Goal: Transaction & Acquisition: Purchase product/service

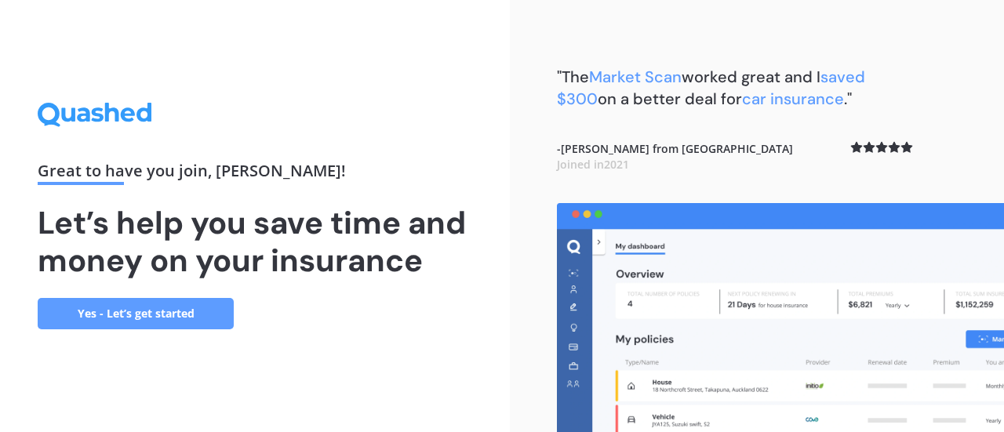
click at [147, 311] on link "Yes - Let’s get started" at bounding box center [136, 313] width 196 height 31
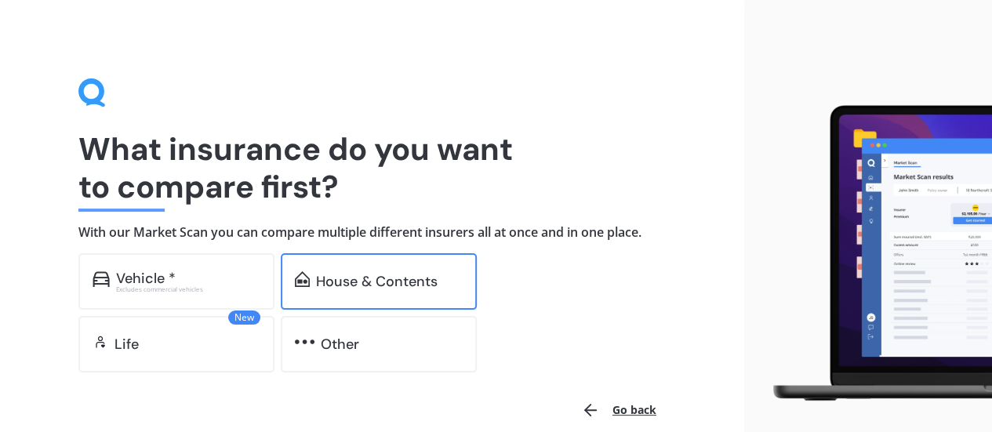
click at [347, 274] on div "House & Contents" at bounding box center [377, 282] width 122 height 16
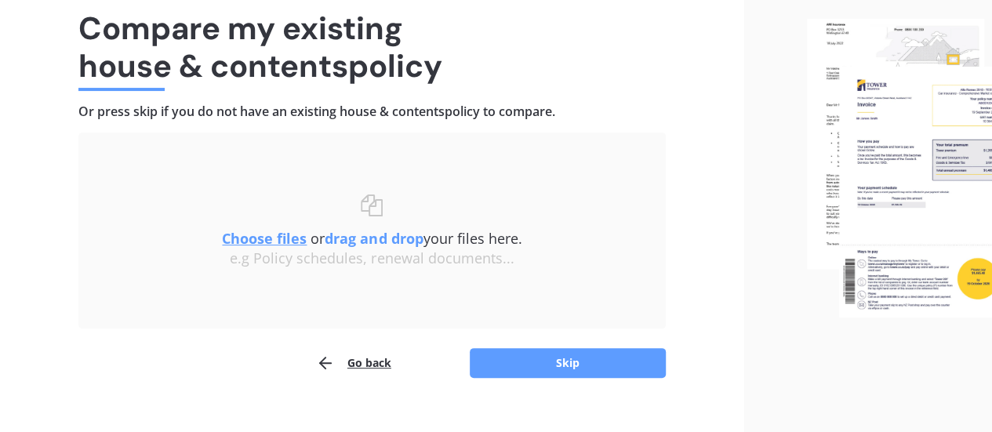
scroll to position [145, 0]
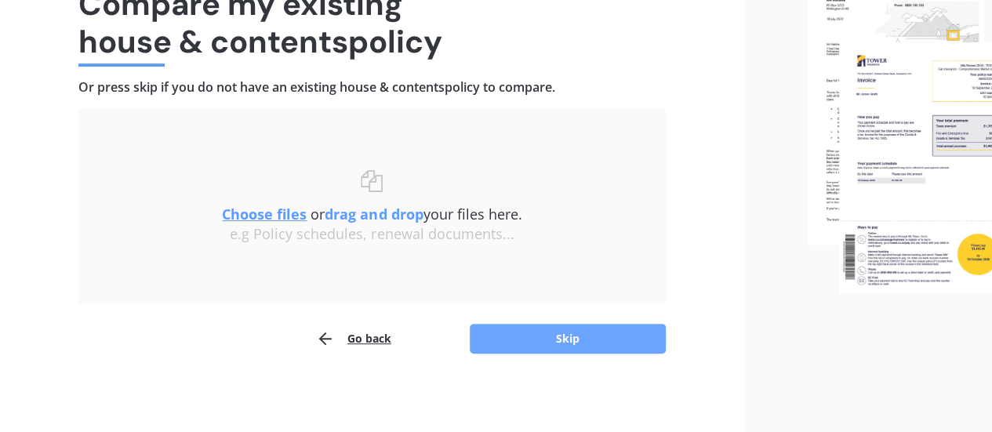
click at [557, 335] on button "Skip" at bounding box center [568, 339] width 196 height 30
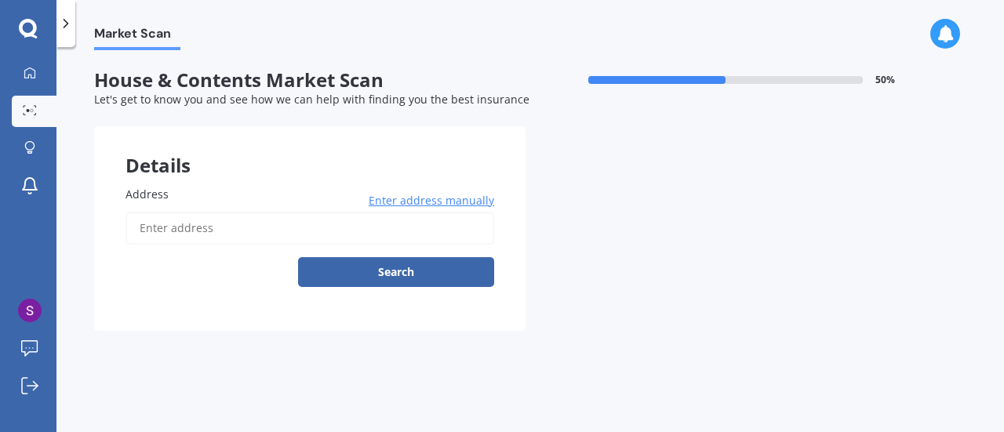
click at [169, 230] on input "Address" at bounding box center [309, 228] width 369 height 33
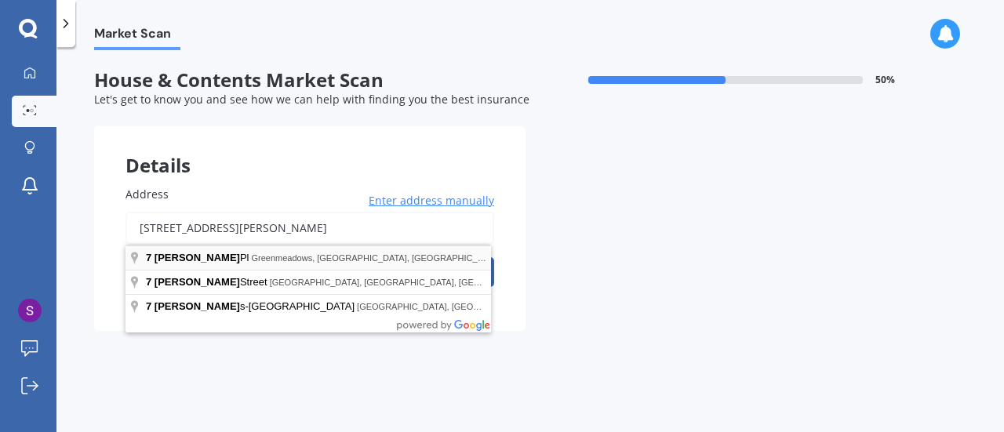
type input "[STREET_ADDRESS][PERSON_NAME][PERSON_NAME]"
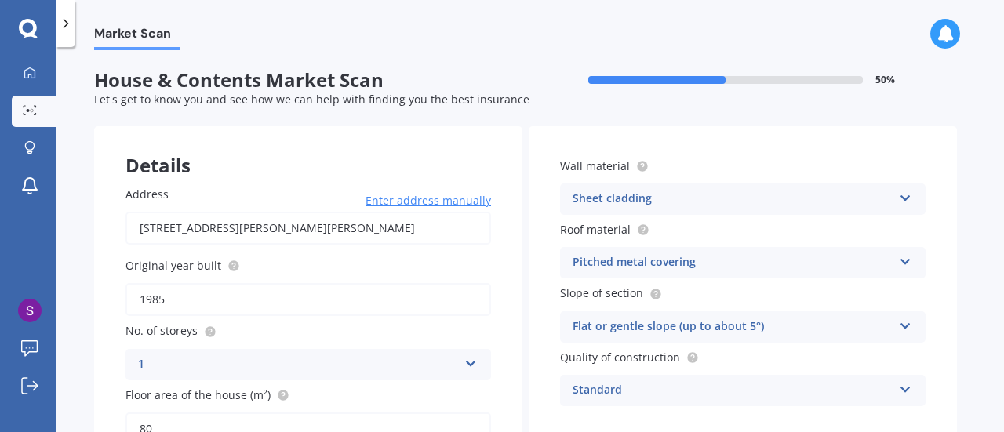
scroll to position [78, 0]
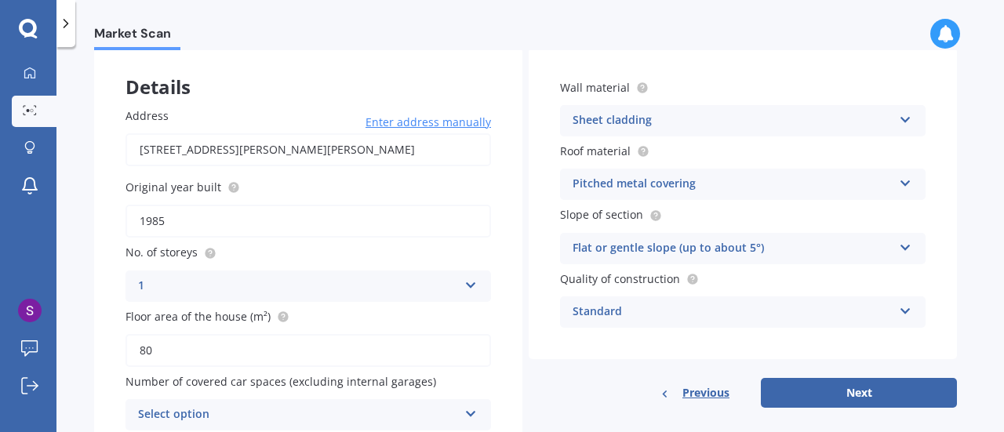
click at [699, 124] on div "Sheet cladding" at bounding box center [733, 120] width 320 height 19
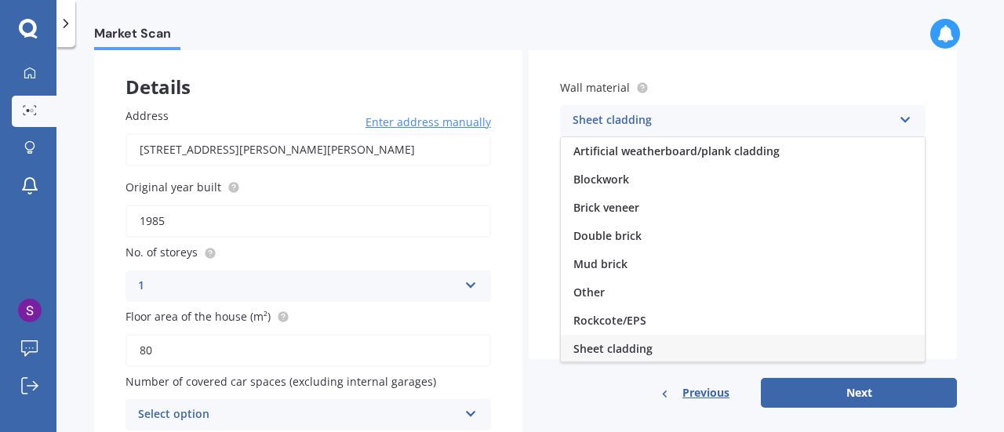
scroll to position [1, 0]
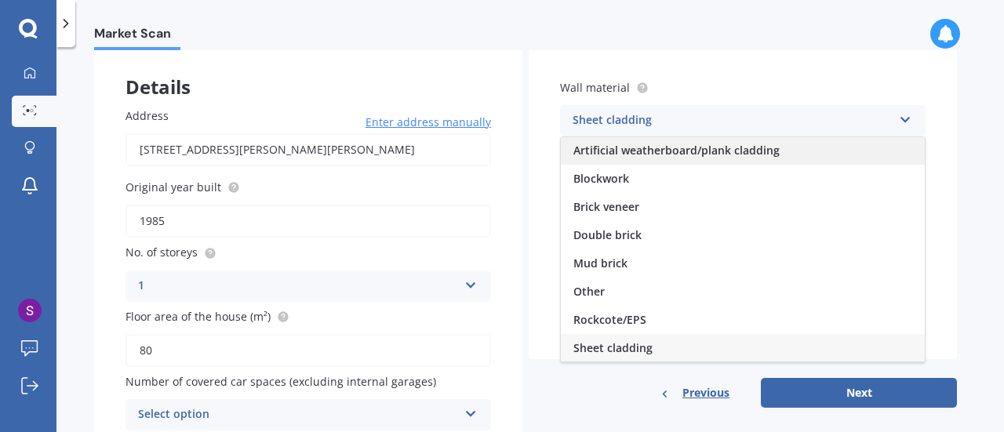
click at [700, 154] on span "Artificial weatherboard/plank cladding" at bounding box center [676, 150] width 206 height 15
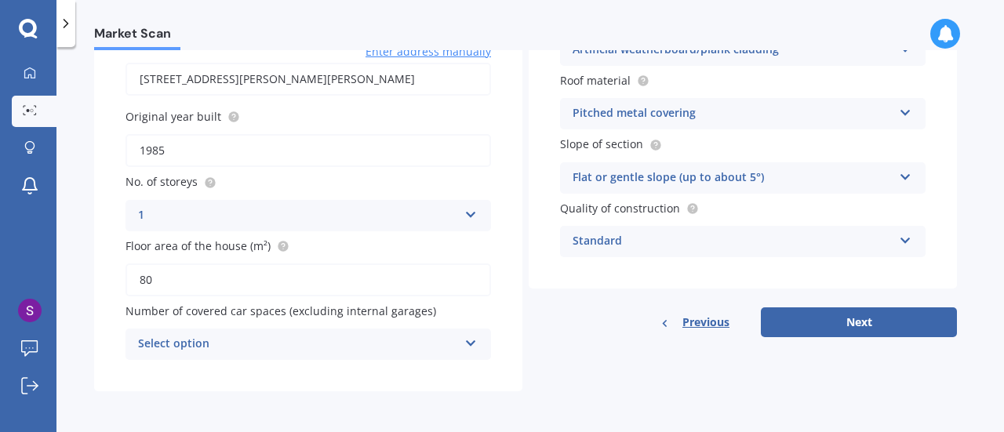
scroll to position [150, 0]
click at [406, 352] on div "Select option" at bounding box center [298, 344] width 320 height 19
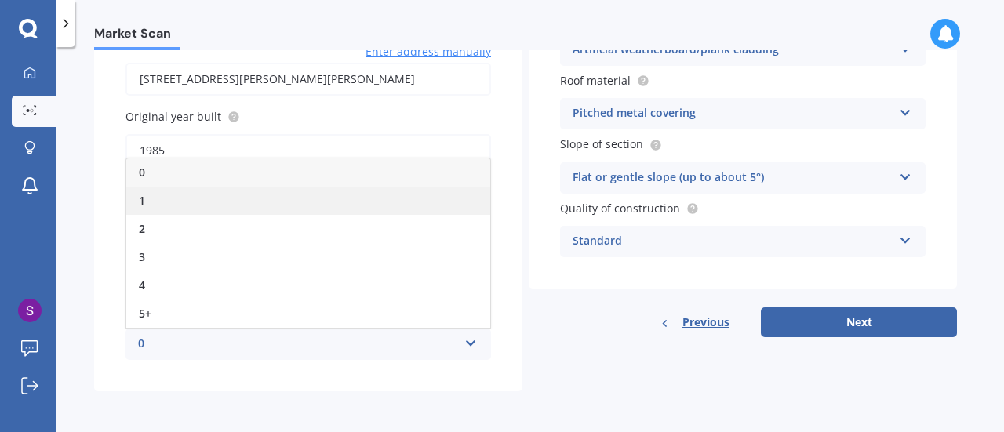
click at [143, 196] on span "1" at bounding box center [142, 200] width 6 height 15
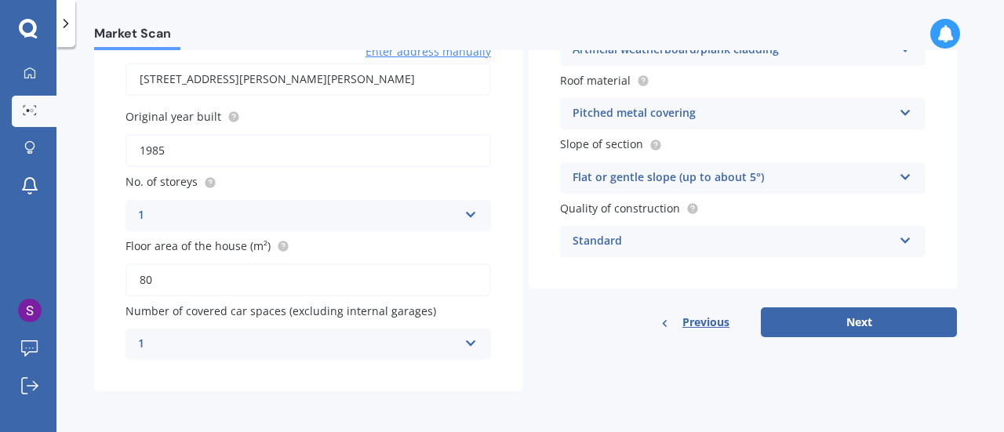
click at [471, 343] on icon at bounding box center [470, 340] width 13 height 11
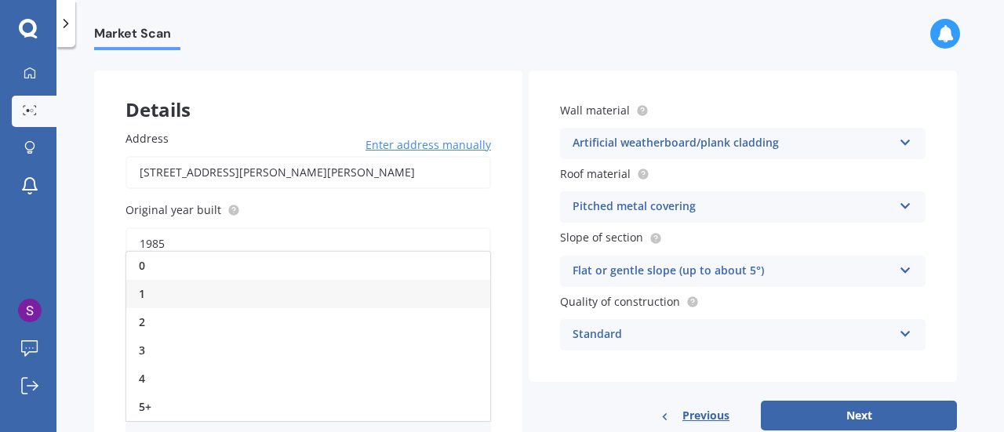
scroll to position [0, 0]
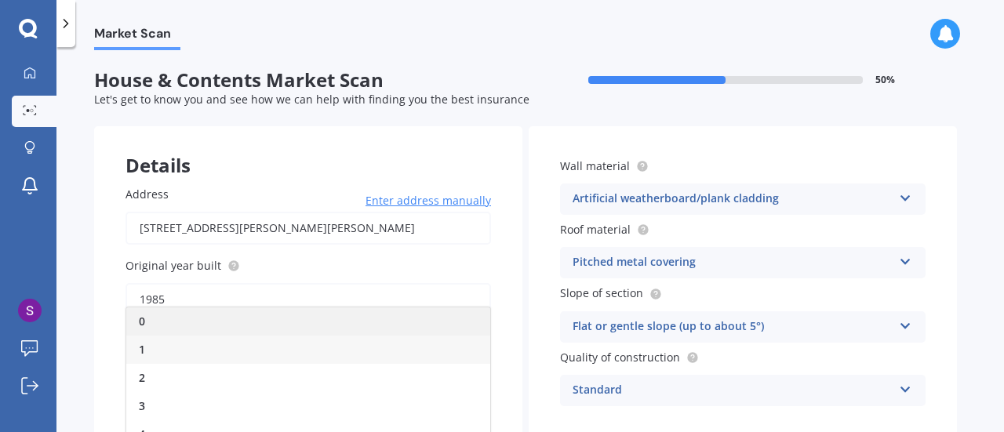
click at [191, 330] on div "0" at bounding box center [308, 321] width 364 height 28
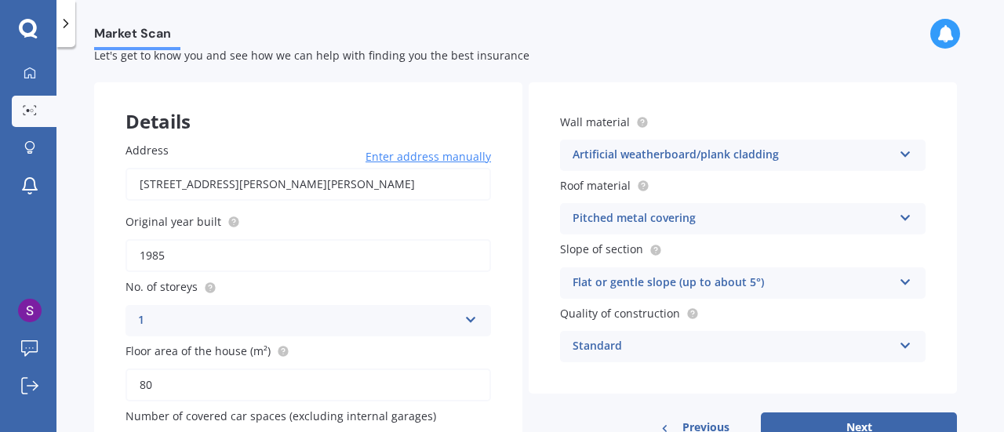
scroll to position [78, 0]
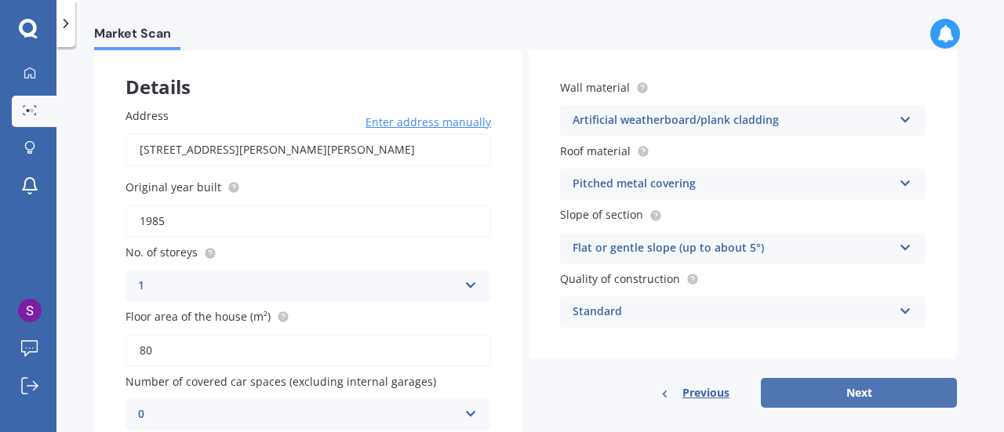
click at [833, 405] on button "Next" at bounding box center [859, 393] width 196 height 30
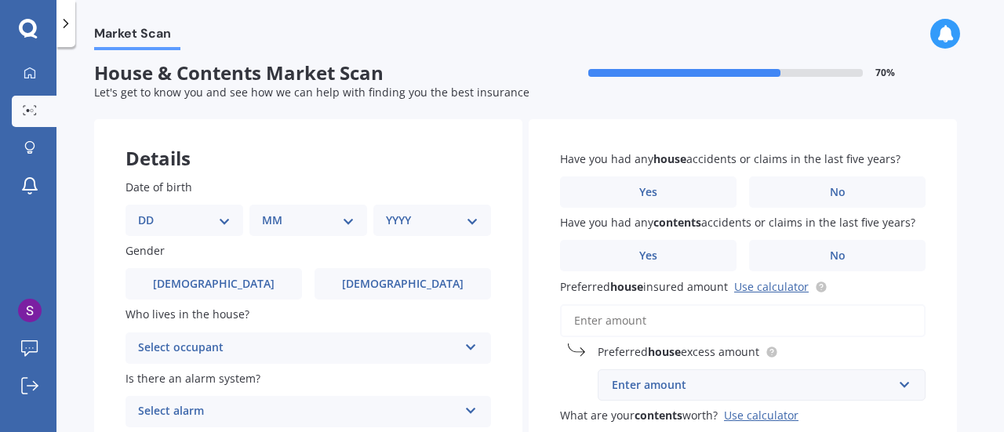
scroll to position [0, 0]
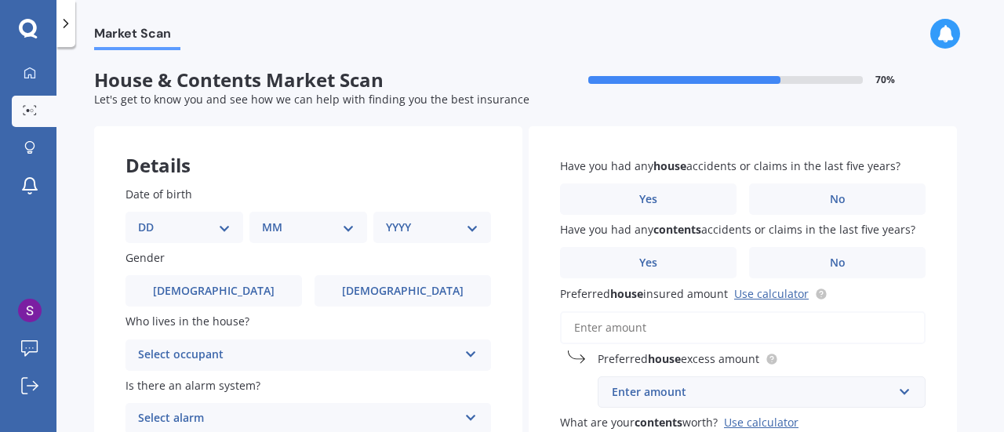
click at [196, 256] on label "Gender" at bounding box center [304, 257] width 359 height 16
click at [213, 224] on select "DD 01 02 03 04 05 06 07 08 09 10 11 12 13 14 15 16 17 18 19 20 21 22 23 24 25 2…" at bounding box center [184, 227] width 93 height 17
select select "08"
click at [151, 219] on select "DD 01 02 03 04 05 06 07 08 09 10 11 12 13 14 15 16 17 18 19 20 21 22 23 24 25 2…" at bounding box center [184, 227] width 93 height 17
click at [317, 220] on select "MM 01 02 03 04 05 06 07 08 09 10 11 12" at bounding box center [311, 227] width 86 height 17
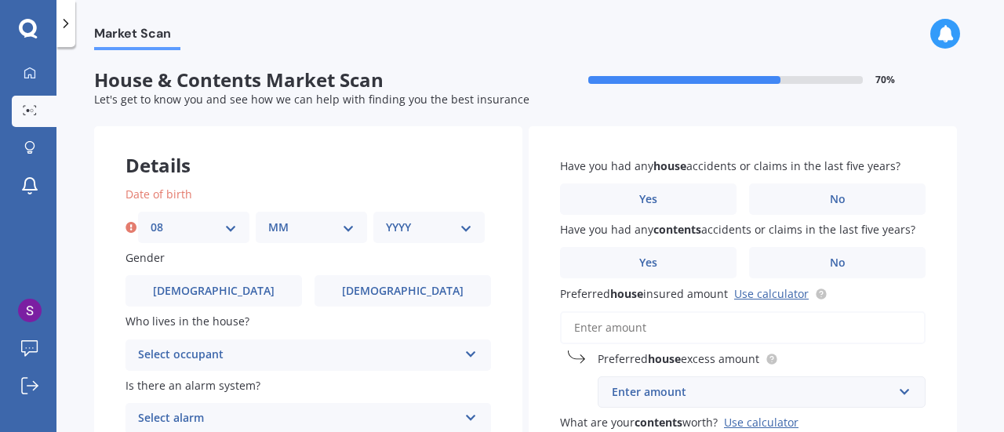
select select "02"
click at [268, 219] on select "MM 01 02 03 04 05 06 07 08 09 10 11 12" at bounding box center [311, 227] width 86 height 17
click at [427, 230] on select "YYYY 2009 2008 2007 2006 2005 2004 2003 2002 2001 2000 1999 1998 1997 1996 1995…" at bounding box center [429, 227] width 86 height 17
select select "1966"
click at [386, 219] on select "YYYY 2009 2008 2007 2006 2005 2004 2003 2002 2001 2000 1999 1998 1997 1996 1995…" at bounding box center [429, 227] width 86 height 17
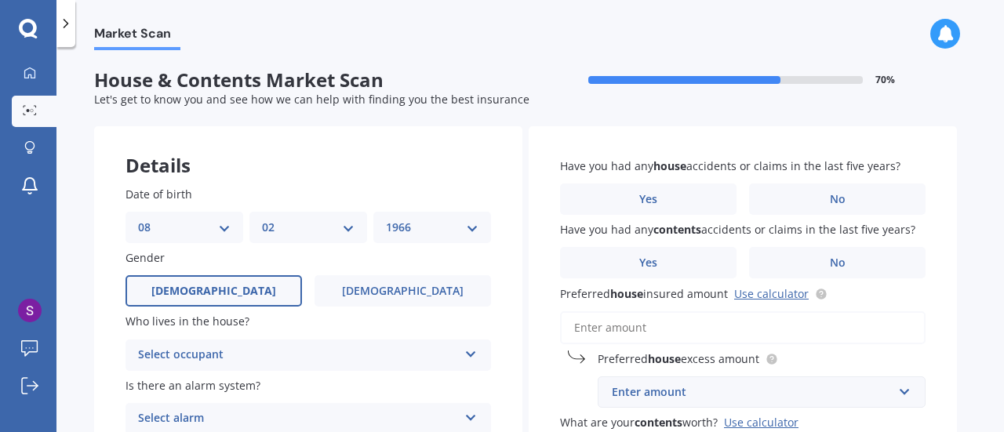
click at [255, 283] on label "[DEMOGRAPHIC_DATA]" at bounding box center [213, 290] width 176 height 31
click at [0, 0] on input "[DEMOGRAPHIC_DATA]" at bounding box center [0, 0] width 0 height 0
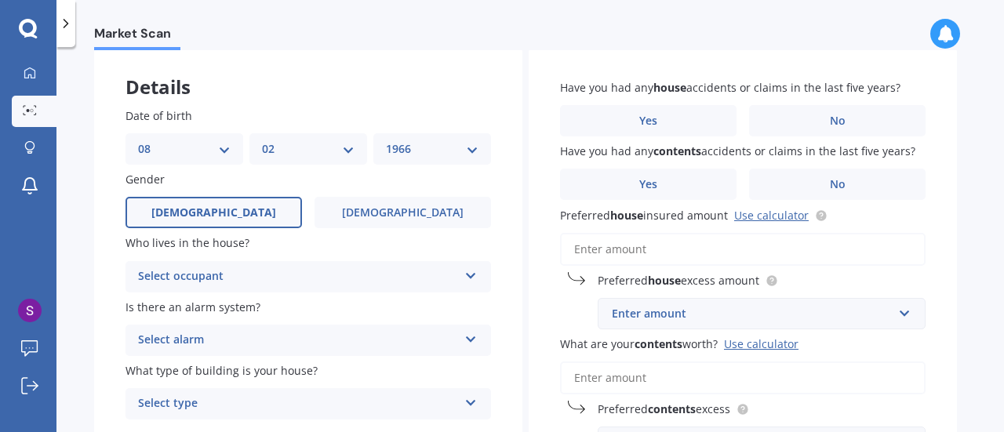
click at [253, 280] on div "Select occupant" at bounding box center [298, 276] width 320 height 19
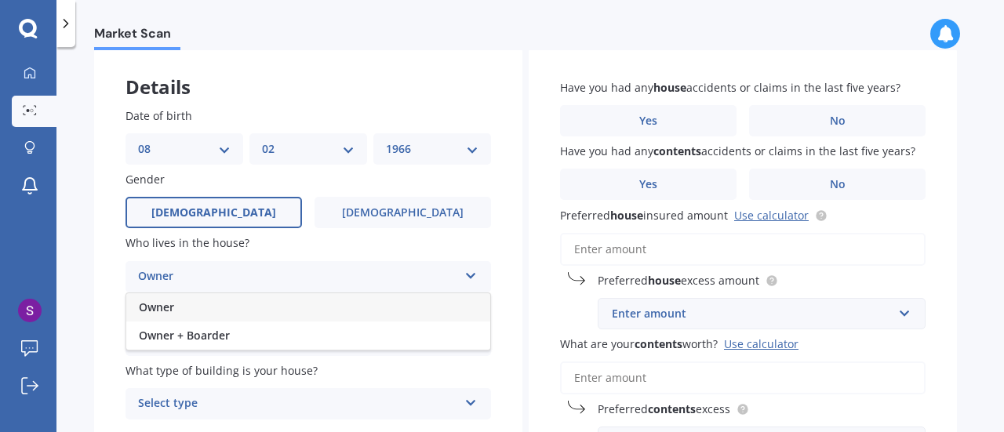
click at [231, 317] on div "Owner" at bounding box center [308, 307] width 364 height 28
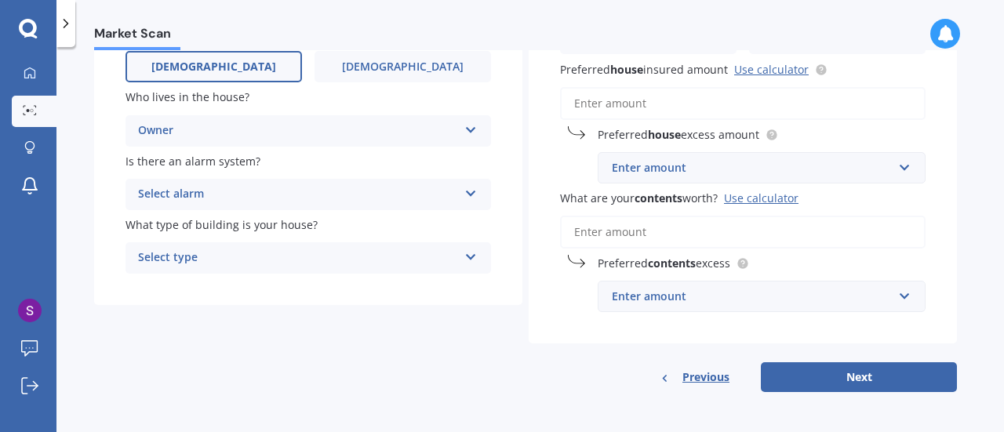
scroll to position [226, 0]
click at [231, 191] on div "Select alarm" at bounding box center [298, 193] width 320 height 19
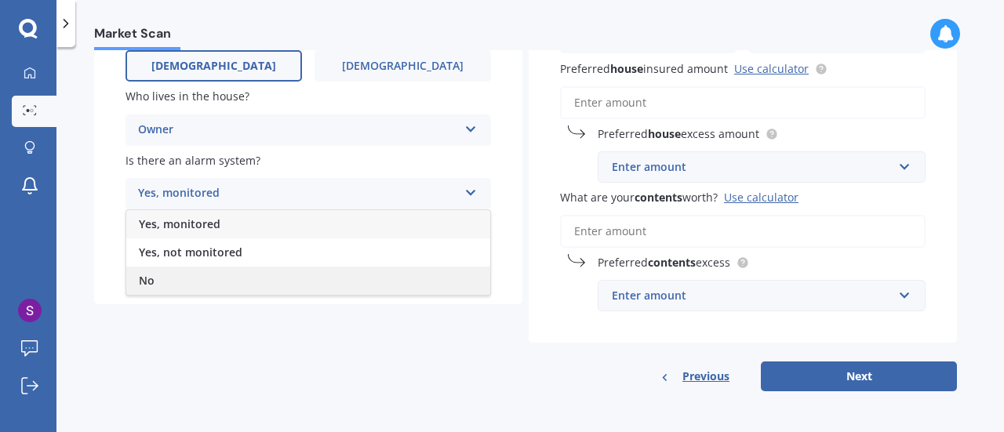
click at [202, 289] on div "No" at bounding box center [308, 281] width 364 height 28
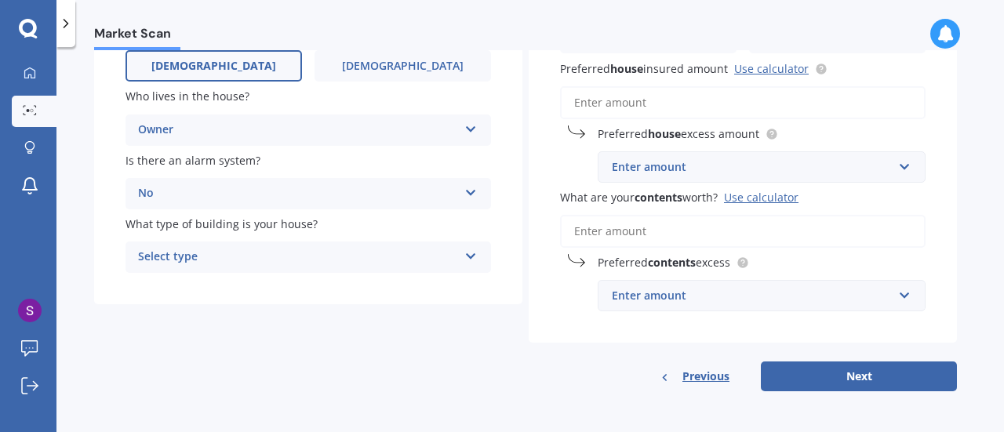
click at [226, 262] on div "Select type" at bounding box center [298, 257] width 320 height 19
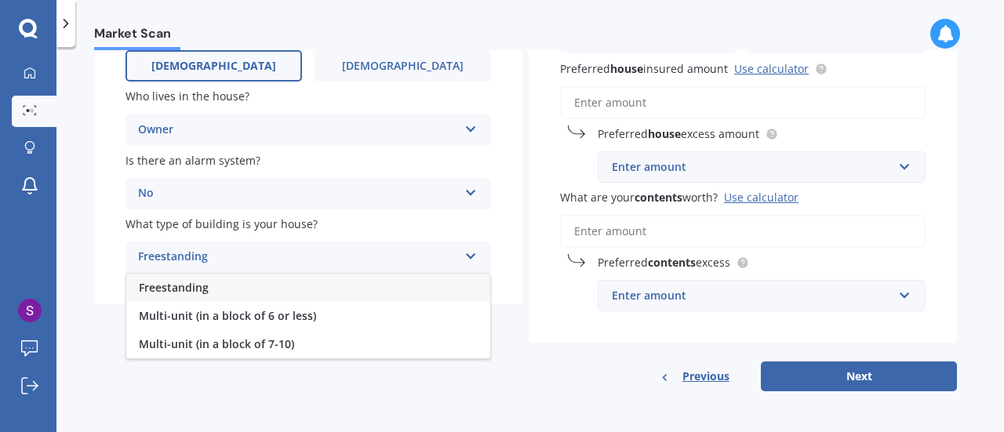
click at [223, 285] on div "Freestanding" at bounding box center [308, 288] width 364 height 28
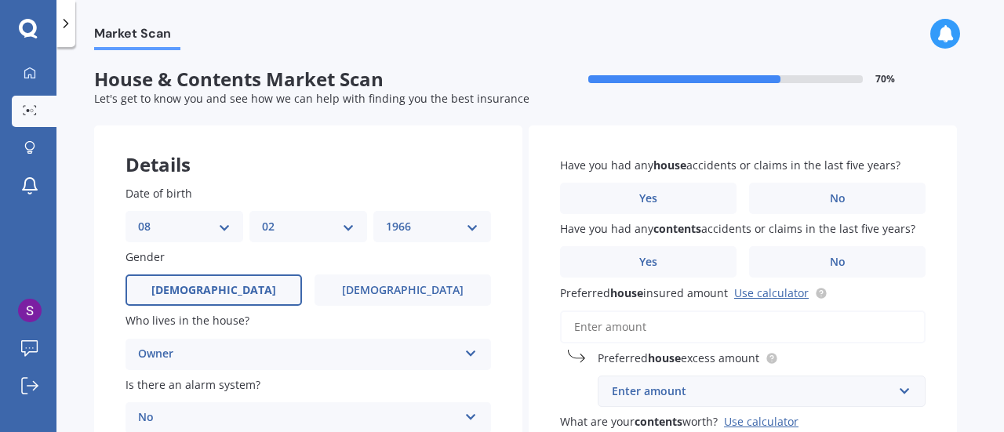
scroll to position [0, 0]
click at [798, 205] on label "No" at bounding box center [837, 199] width 176 height 31
click at [0, 0] on input "No" at bounding box center [0, 0] width 0 height 0
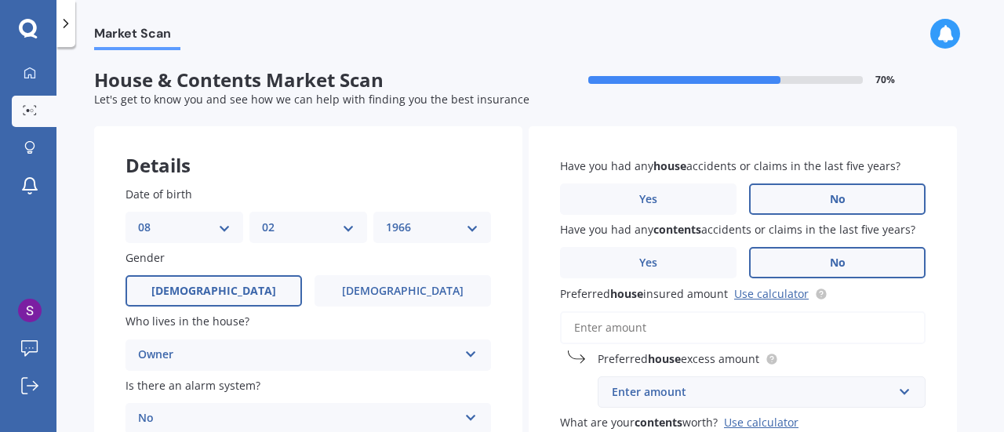
click at [823, 251] on label "No" at bounding box center [837, 262] width 176 height 31
click at [0, 0] on input "No" at bounding box center [0, 0] width 0 height 0
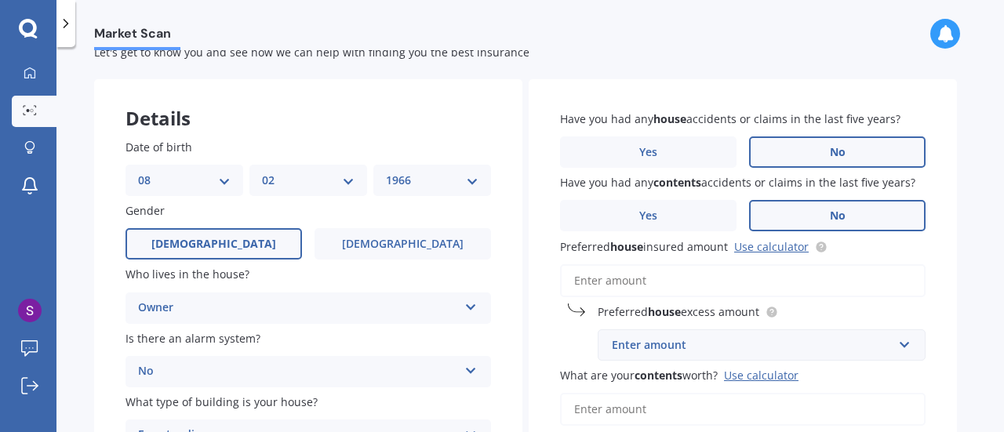
scroll to position [78, 0]
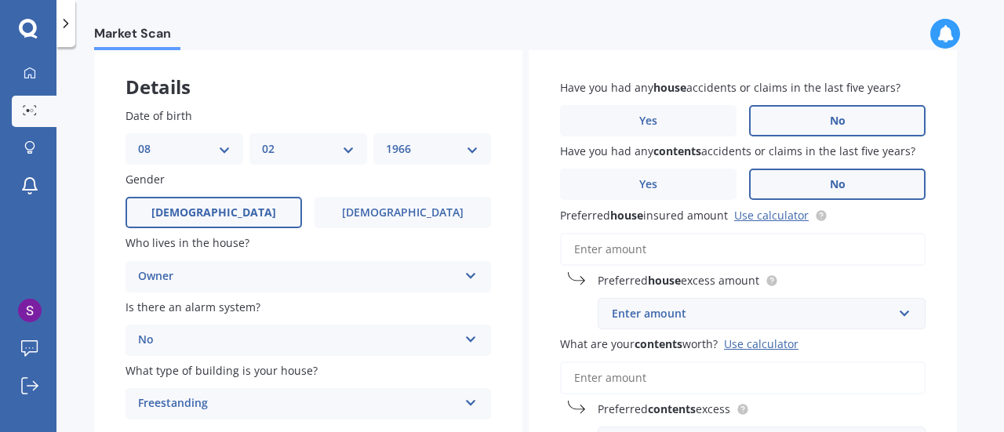
click at [675, 246] on input "Preferred house insured amount Use calculator" at bounding box center [742, 249] width 365 height 33
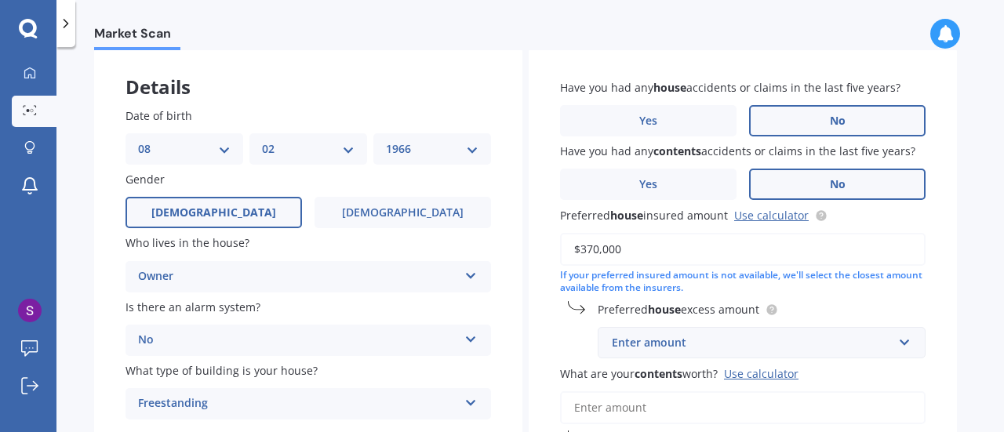
scroll to position [157, 0]
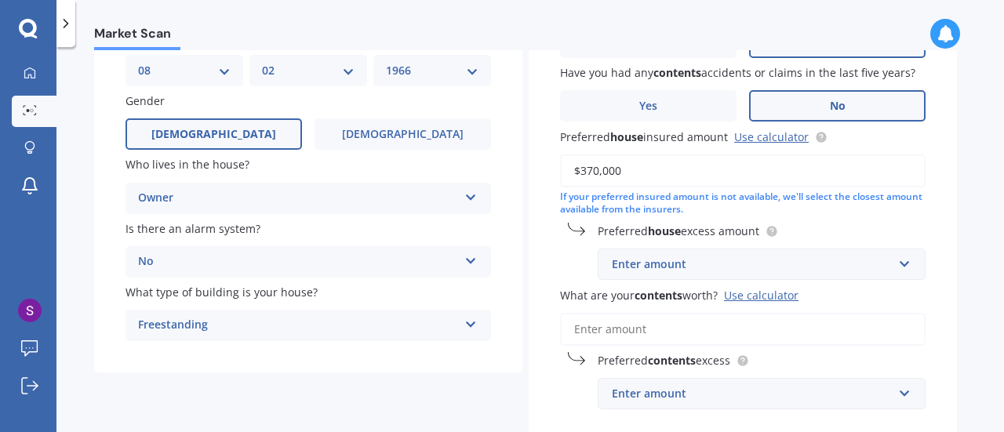
type input "$370,000"
click at [664, 273] on div "Enter amount" at bounding box center [752, 264] width 281 height 17
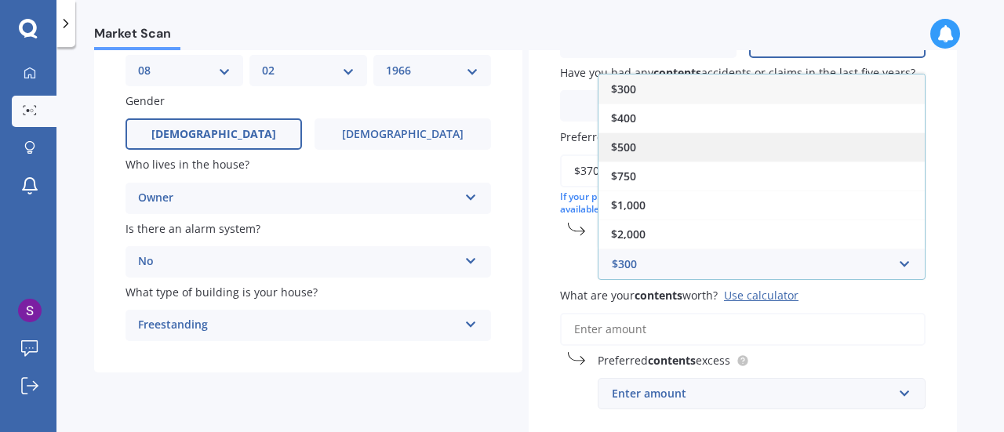
click at [657, 145] on div "$500" at bounding box center [761, 147] width 326 height 29
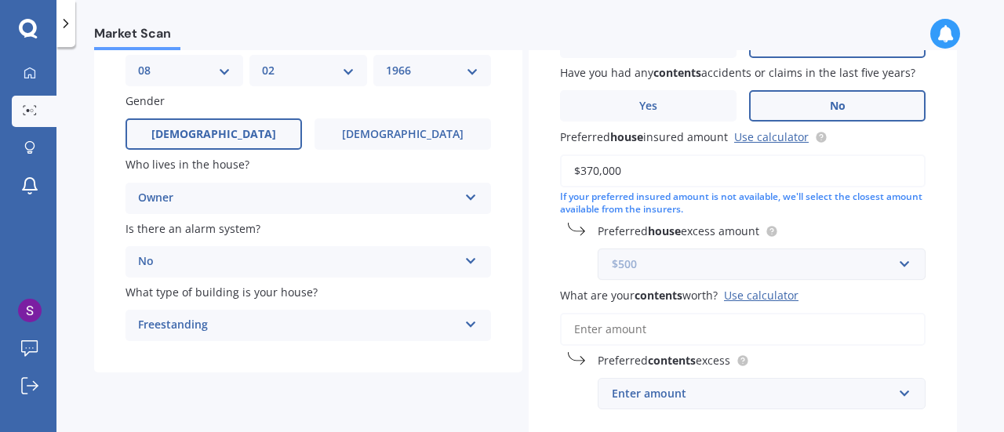
click at [731, 253] on input "text" at bounding box center [756, 264] width 314 height 30
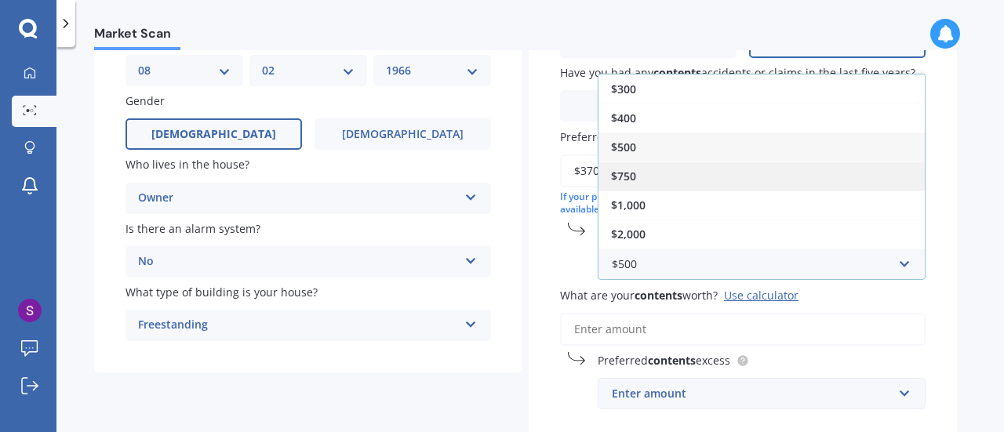
click at [662, 166] on div "$750" at bounding box center [761, 176] width 326 height 29
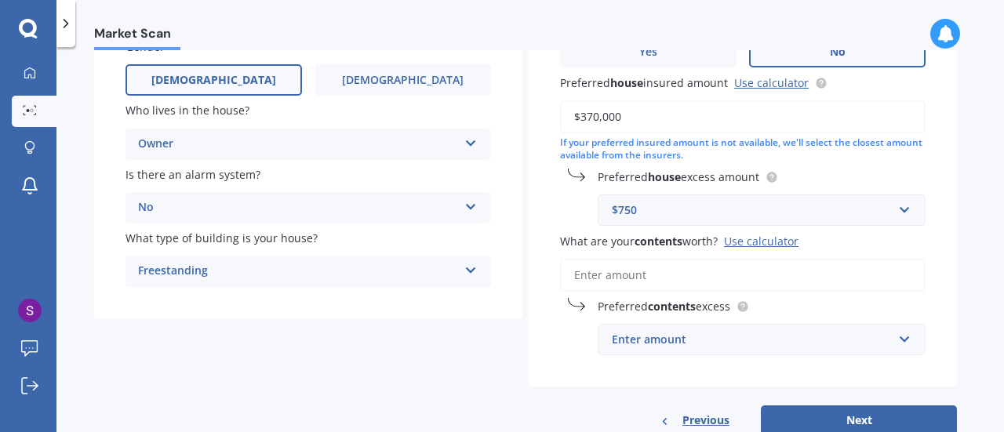
scroll to position [235, 0]
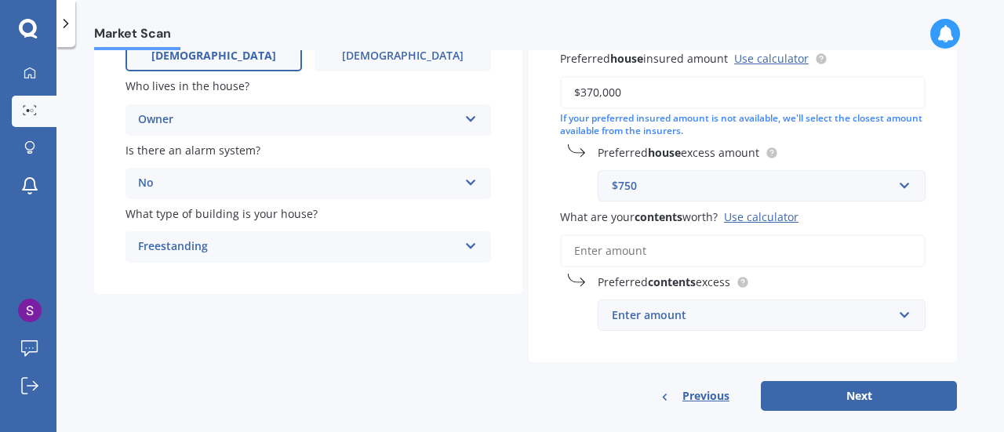
click at [660, 253] on input "What are your contents worth? Use calculator" at bounding box center [742, 250] width 365 height 33
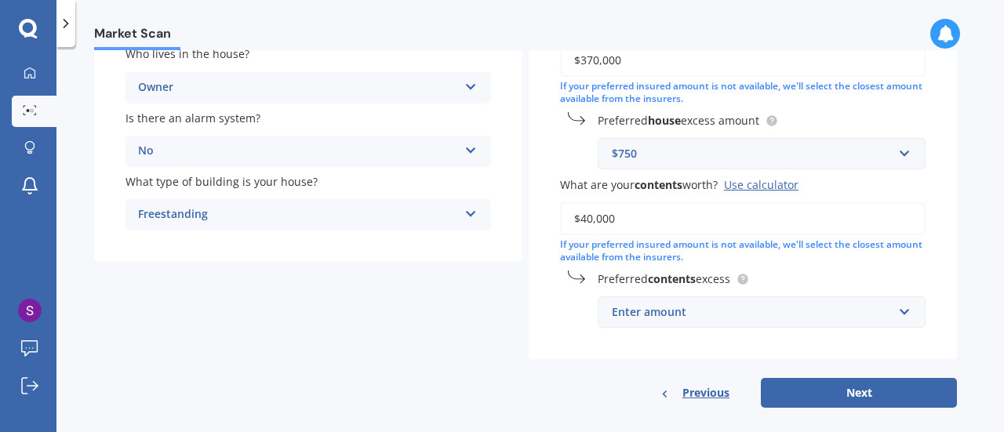
scroll to position [285, 0]
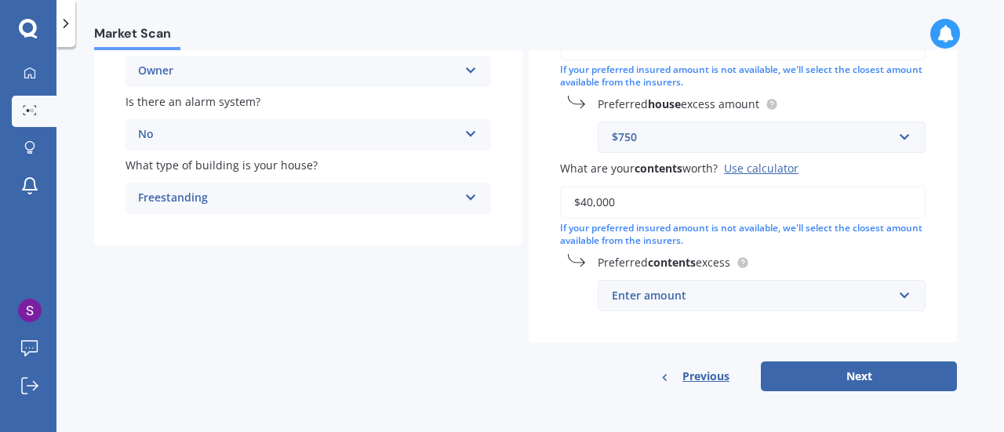
type input "$40,000"
click at [691, 304] on div "Enter amount" at bounding box center [752, 295] width 281 height 17
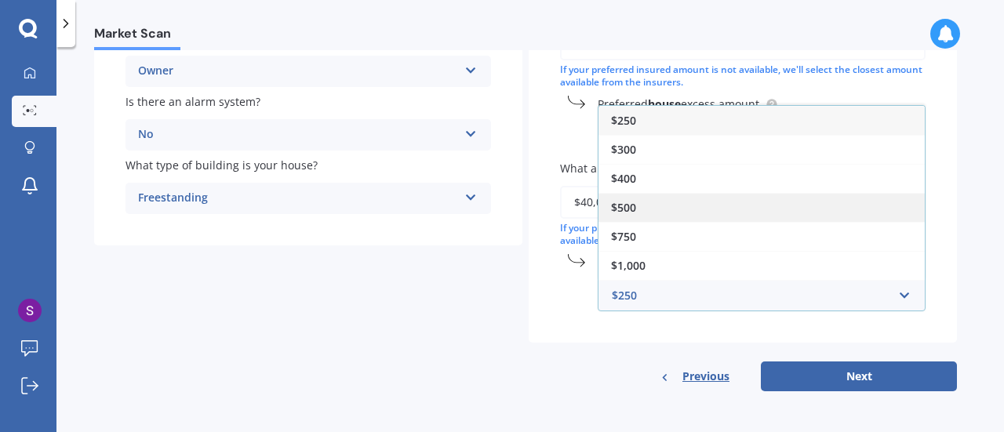
click at [632, 217] on div "$500" at bounding box center [761, 207] width 326 height 29
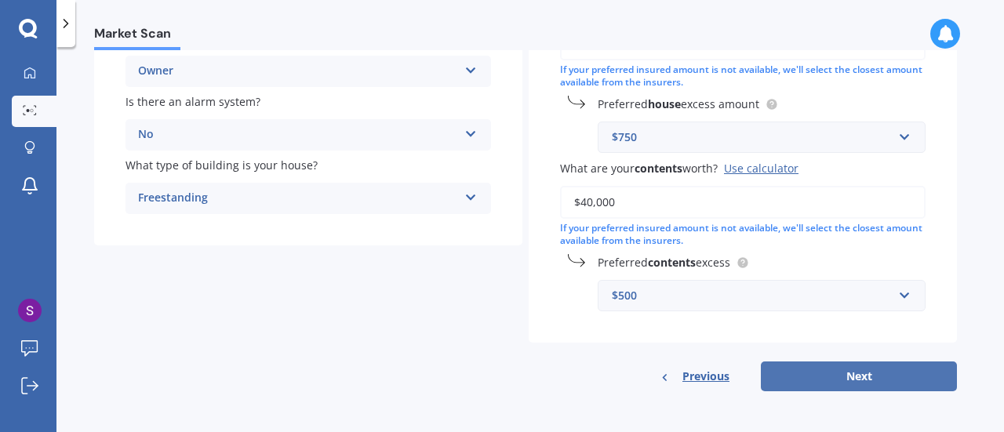
click at [860, 375] on button "Next" at bounding box center [859, 377] width 196 height 30
select select "08"
select select "02"
select select "1966"
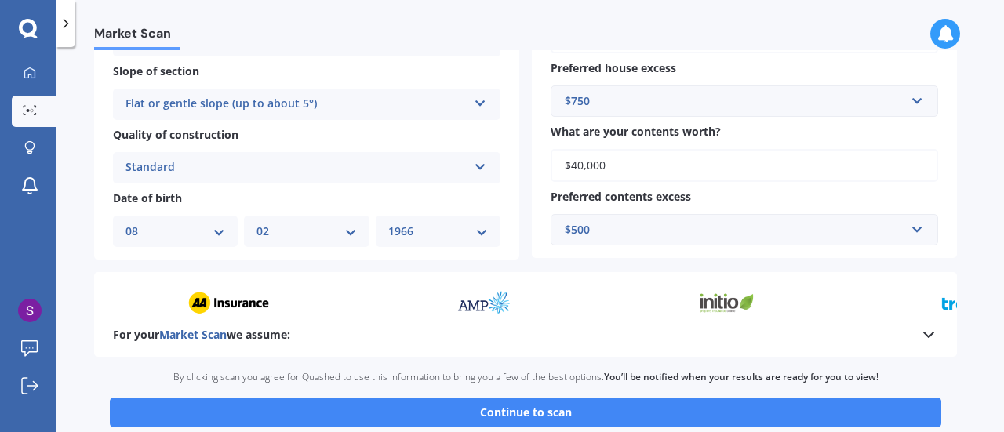
scroll to position [549, 0]
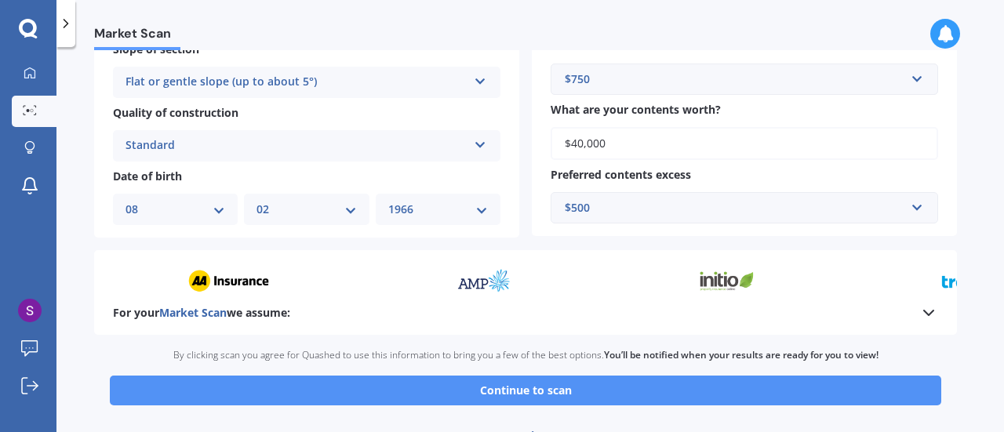
click at [527, 388] on button "Continue to scan" at bounding box center [525, 391] width 831 height 30
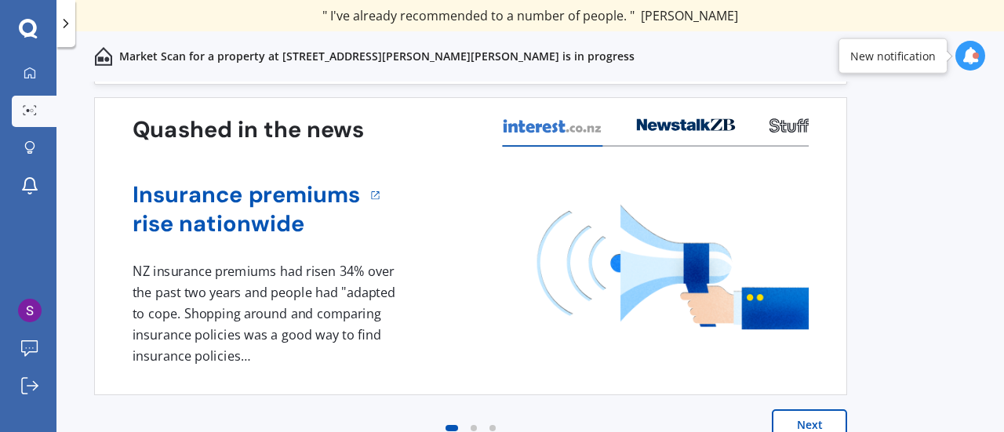
scroll to position [74, 0]
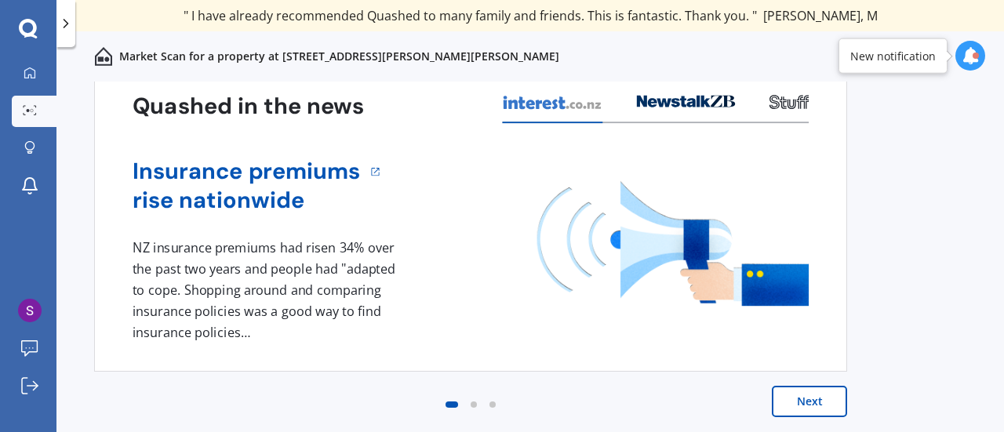
click at [813, 398] on button "Next" at bounding box center [809, 401] width 75 height 31
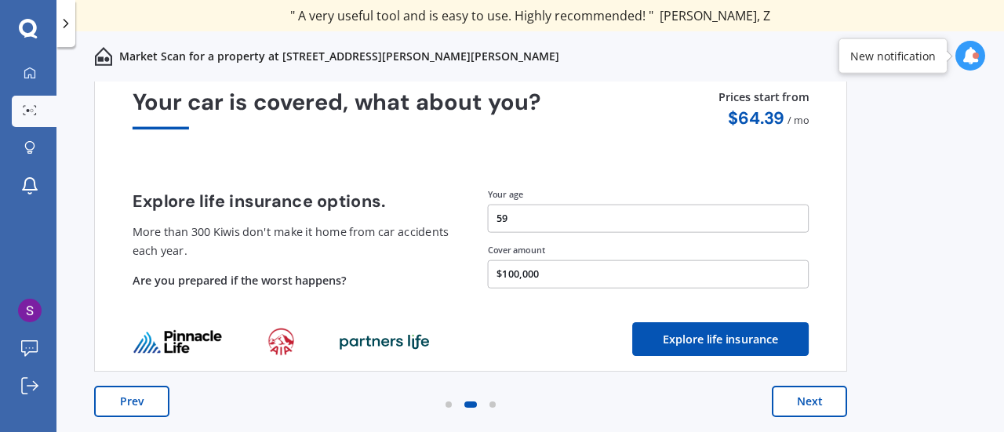
click at [803, 396] on button "Next" at bounding box center [809, 401] width 75 height 31
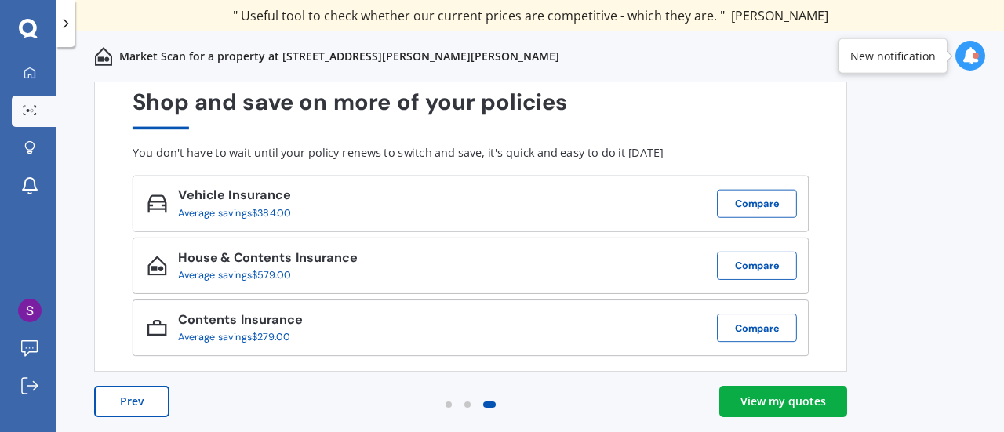
click at [781, 401] on div "View my quotes" at bounding box center [782, 402] width 85 height 16
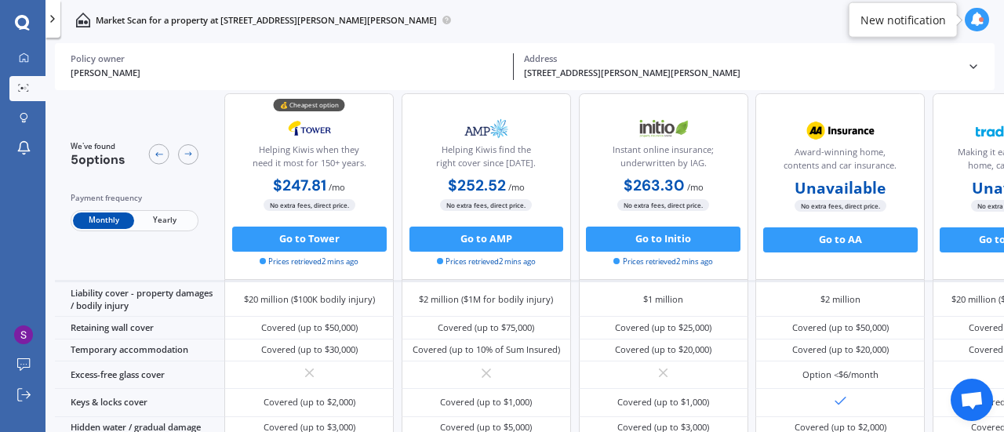
scroll to position [195, 0]
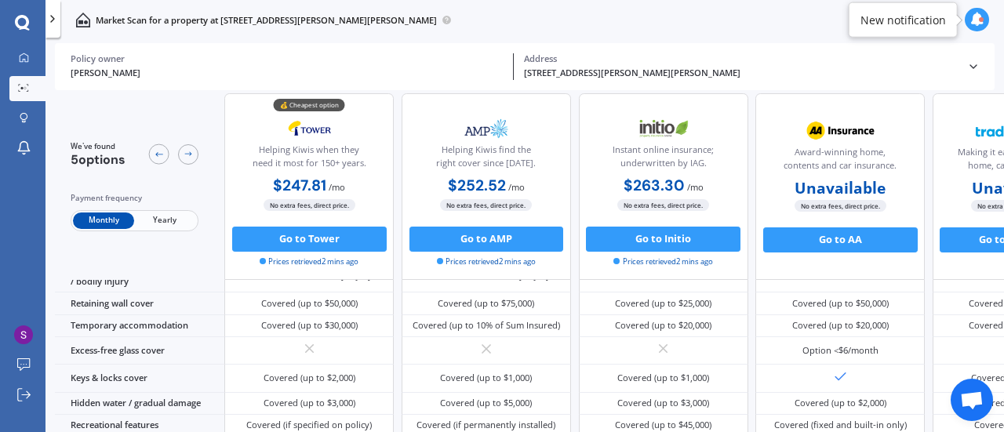
click at [173, 213] on span "Yearly" at bounding box center [164, 221] width 61 height 16
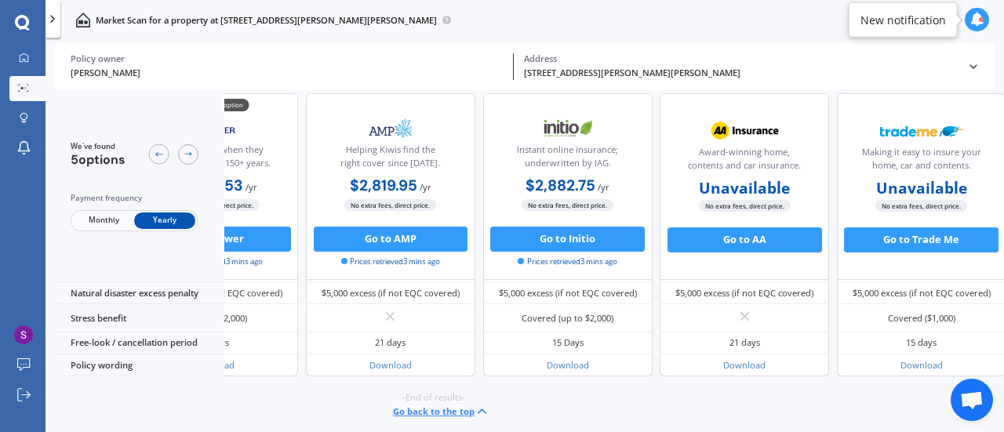
scroll to position [781, 129]
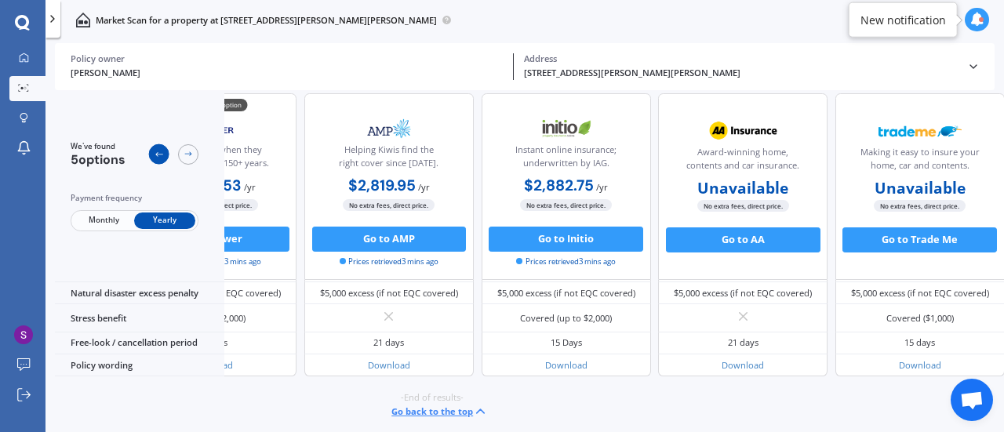
click at [154, 151] on icon at bounding box center [159, 155] width 10 height 10
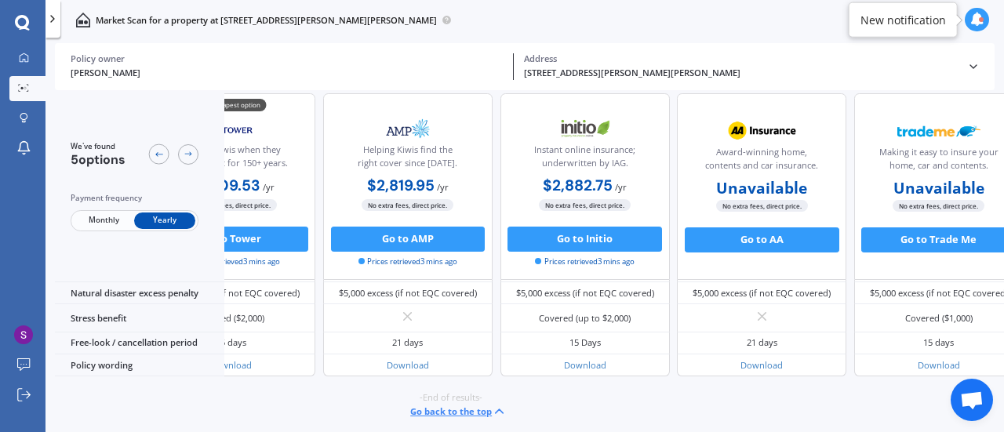
scroll to position [781, 122]
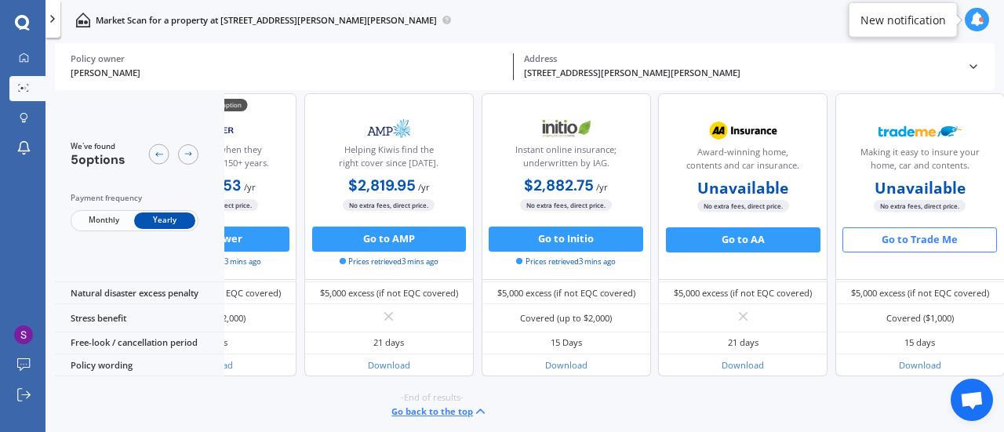
click at [905, 252] on div "Go to Trade Me" at bounding box center [919, 246] width 169 height 38
click at [906, 228] on button "Go to Trade Me" at bounding box center [919, 239] width 155 height 25
